Goal: Transaction & Acquisition: Purchase product/service

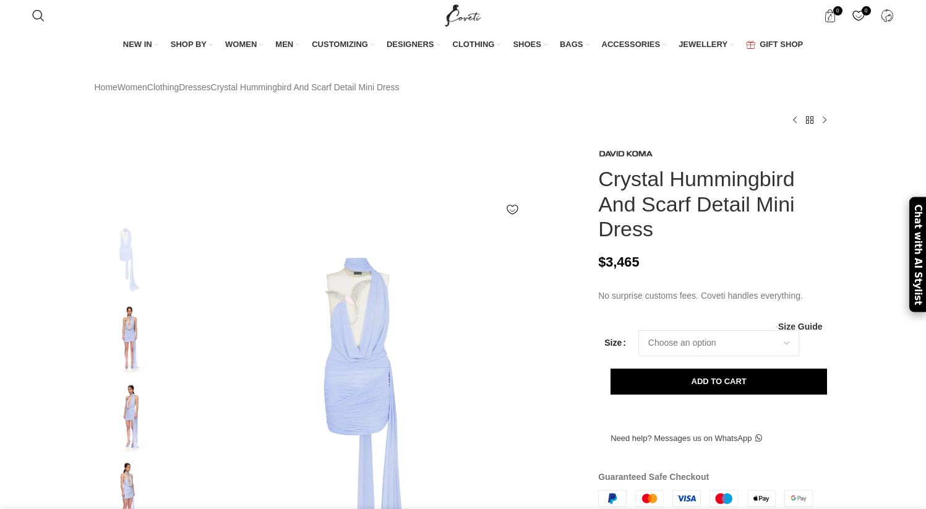
click at [137, 431] on img at bounding box center [130, 416] width 76 height 72
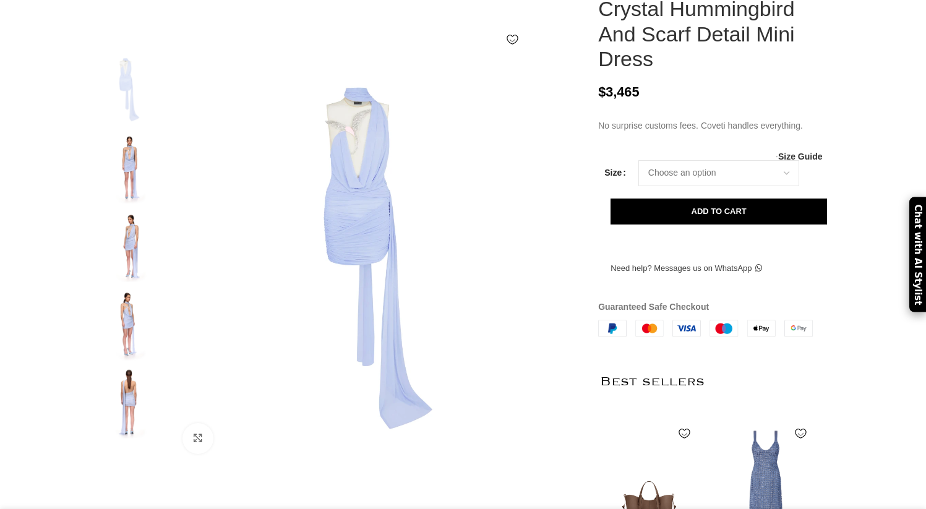
scroll to position [171, 0]
click at [132, 278] on img at bounding box center [130, 245] width 76 height 72
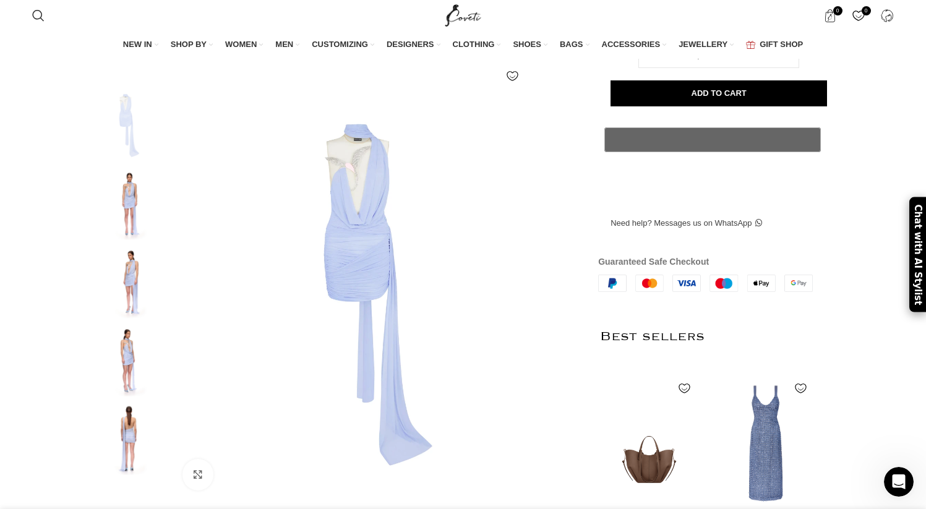
scroll to position [0, 1303]
click at [129, 188] on img at bounding box center [130, 204] width 76 height 72
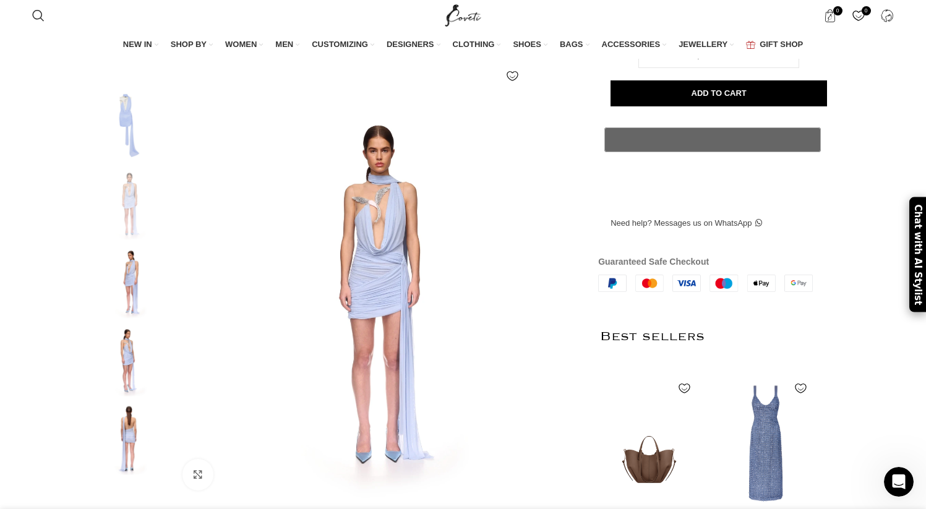
scroll to position [0, 1433]
click at [564, 300] on div at bounding box center [567, 294] width 31 height 31
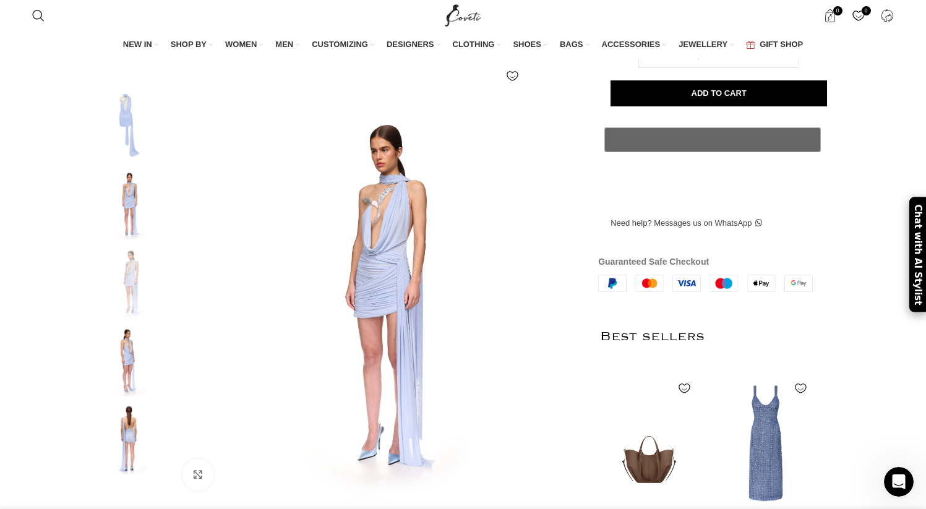
scroll to position [0, 1693]
click at [571, 298] on div at bounding box center [567, 294] width 31 height 31
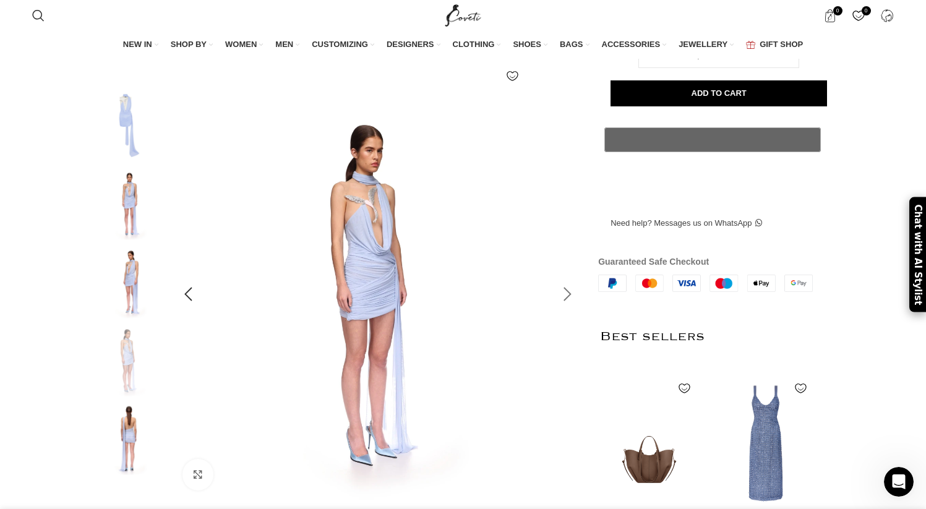
click at [571, 298] on div at bounding box center [567, 294] width 31 height 31
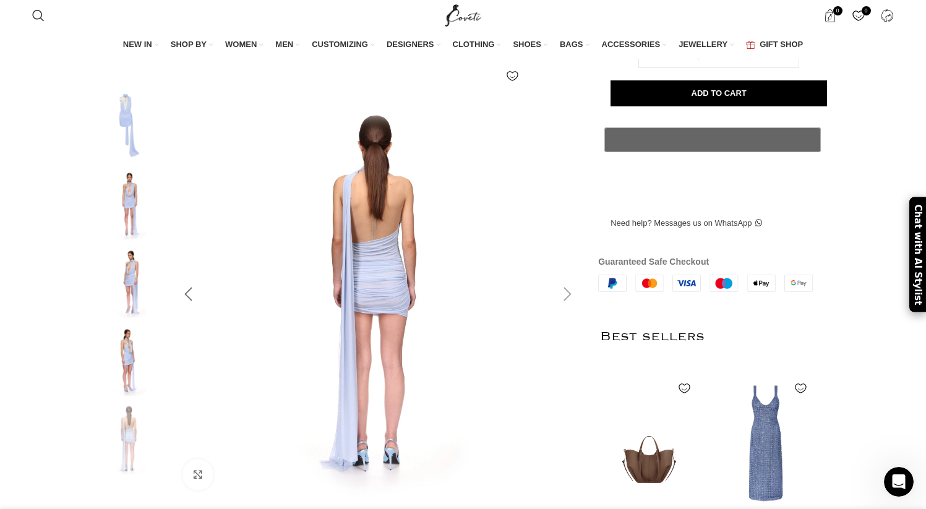
click at [184, 301] on div at bounding box center [188, 294] width 31 height 31
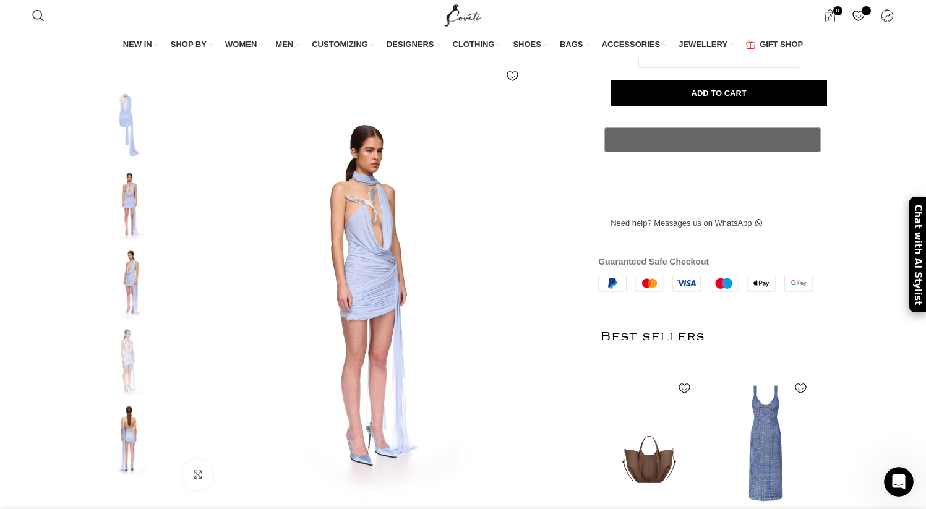
scroll to position [0, 1824]
click at [564, 300] on div at bounding box center [567, 294] width 31 height 31
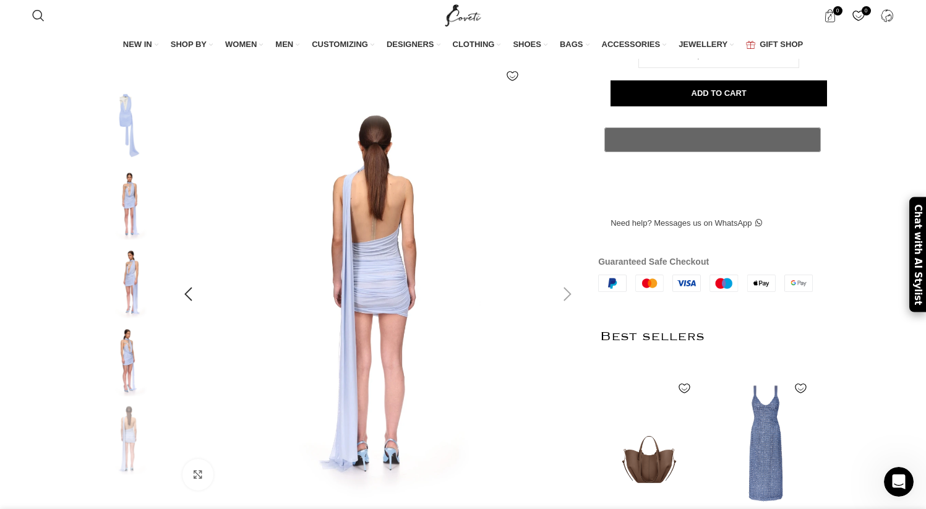
click at [564, 300] on div at bounding box center [567, 294] width 31 height 31
click at [576, 296] on div at bounding box center [567, 294] width 31 height 31
click at [569, 296] on div at bounding box center [567, 294] width 31 height 31
click at [561, 296] on div at bounding box center [567, 294] width 31 height 31
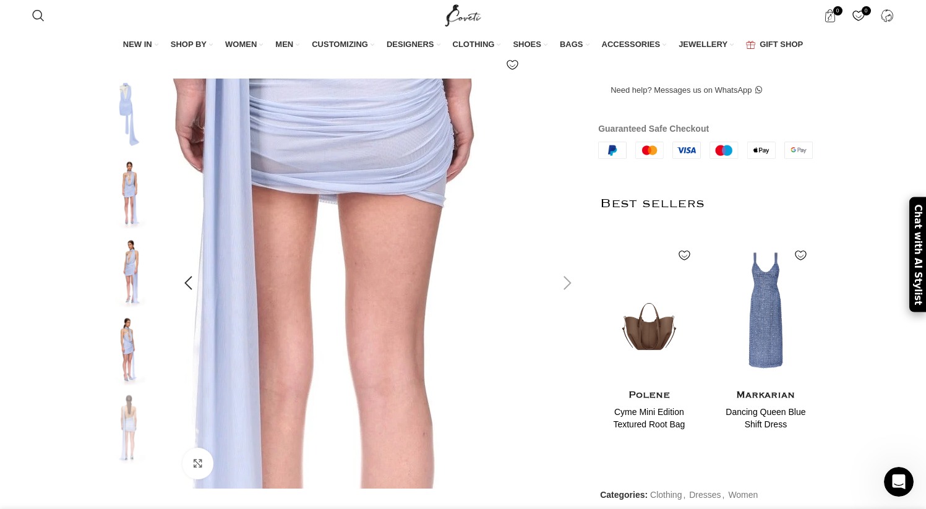
scroll to position [426, 0]
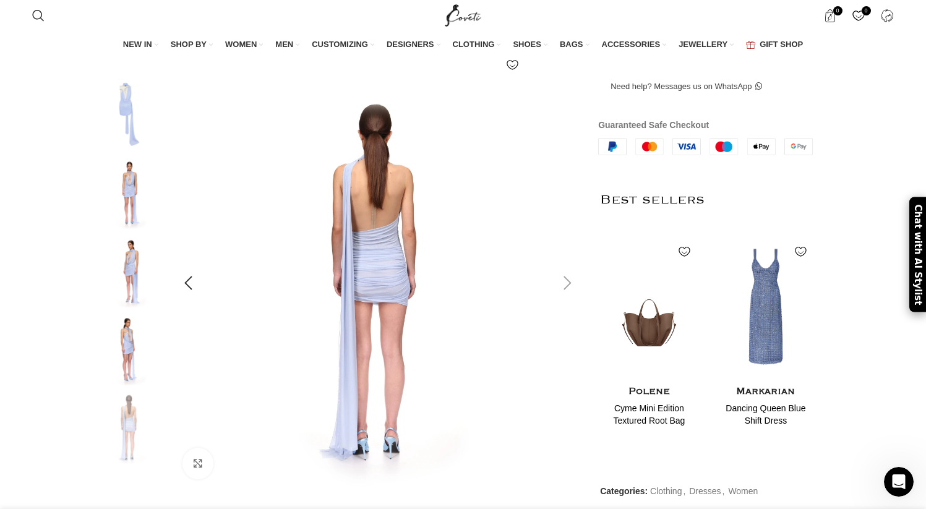
click at [572, 294] on div at bounding box center [567, 283] width 31 height 31
click at [570, 288] on div at bounding box center [567, 283] width 31 height 31
click at [127, 441] on img at bounding box center [130, 428] width 76 height 72
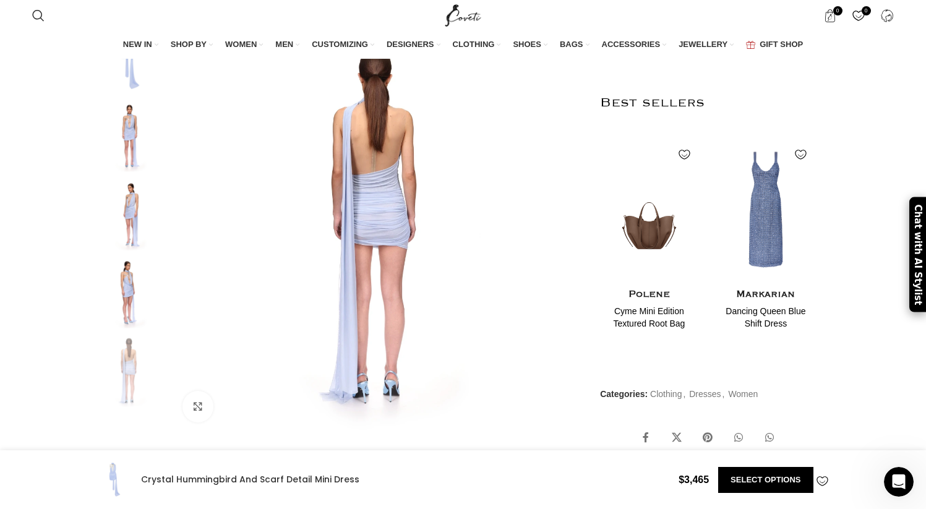
scroll to position [535, 0]
